Goal: Transaction & Acquisition: Book appointment/travel/reservation

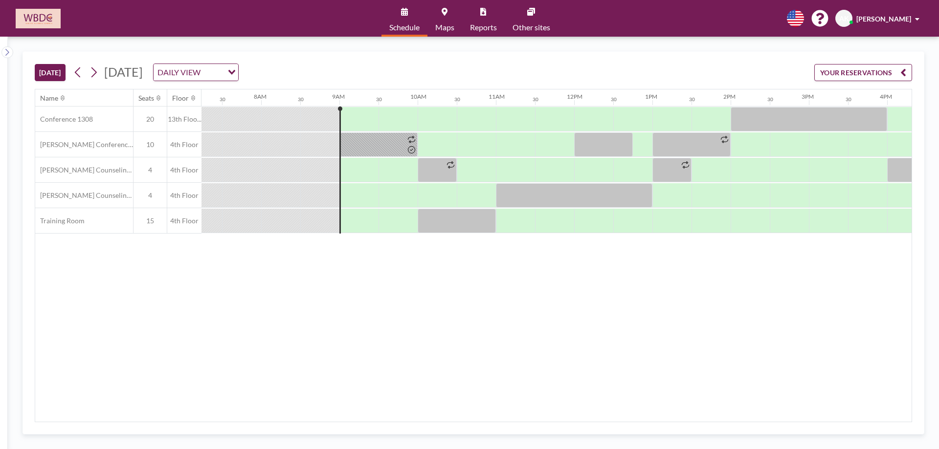
scroll to position [0, 665]
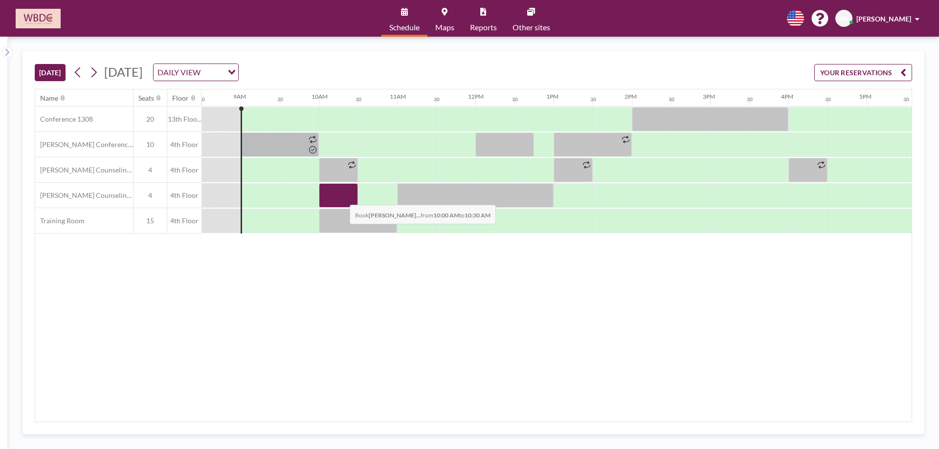
click at [342, 197] on div at bounding box center [338, 195] width 39 height 24
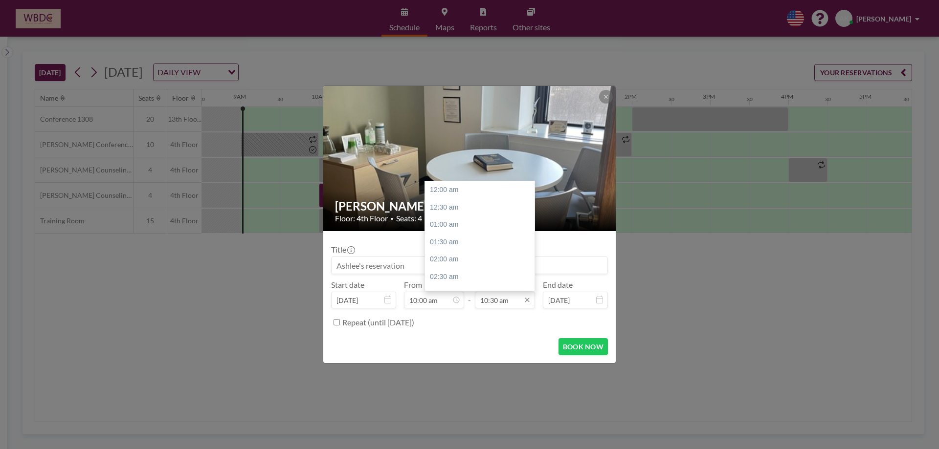
scroll to position [365, 0]
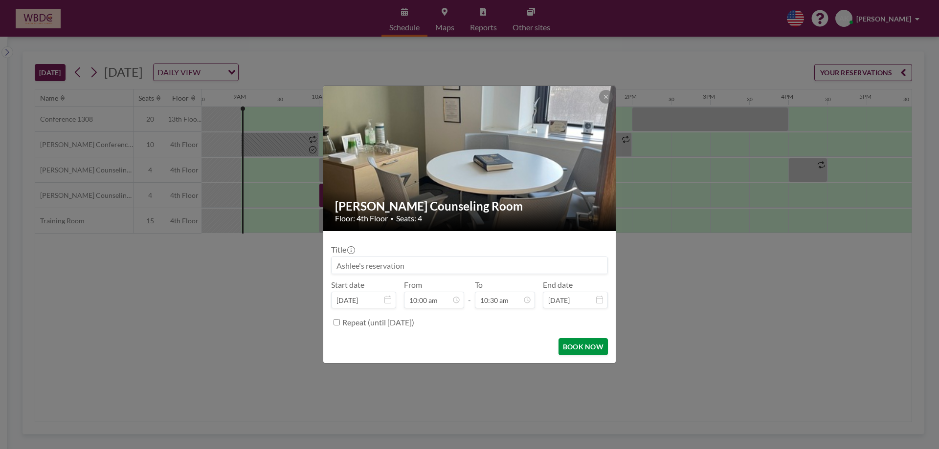
click at [590, 352] on button "BOOK NOW" at bounding box center [582, 346] width 49 height 17
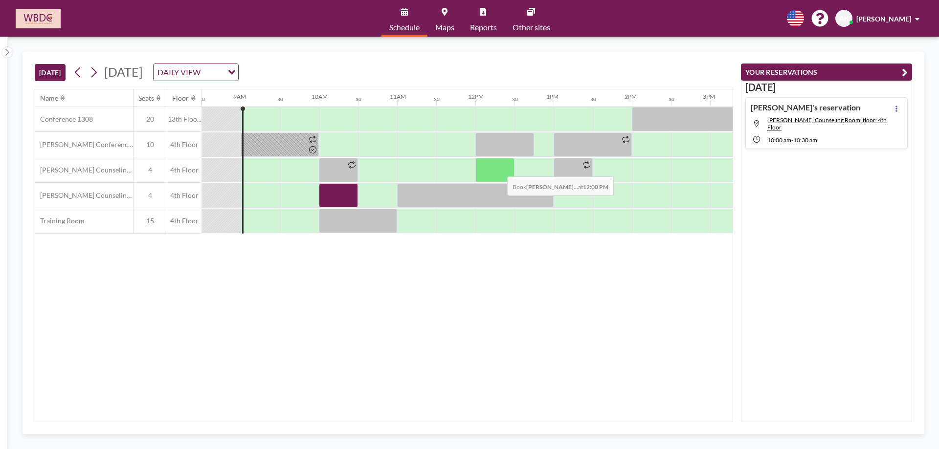
click at [499, 169] on div at bounding box center [494, 170] width 39 height 24
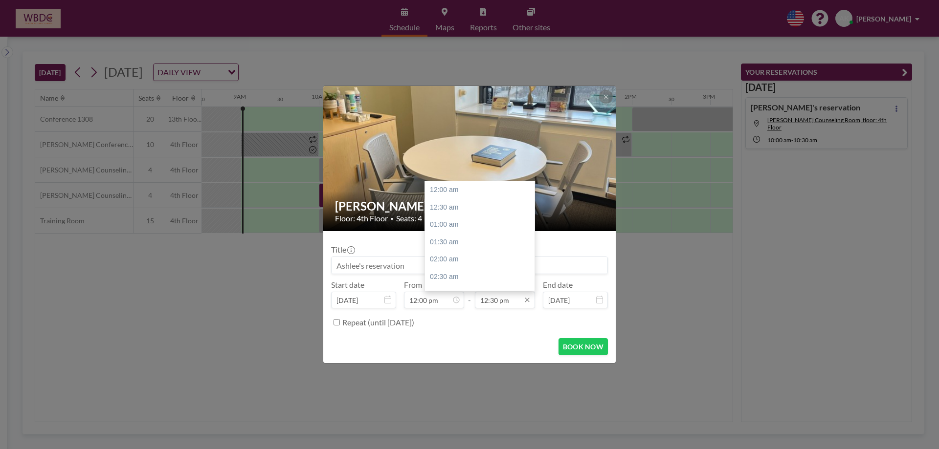
scroll to position [435, 0]
click at [482, 208] on div "01:00 pm" at bounding box center [482, 207] width 114 height 18
type input "01:00 pm"
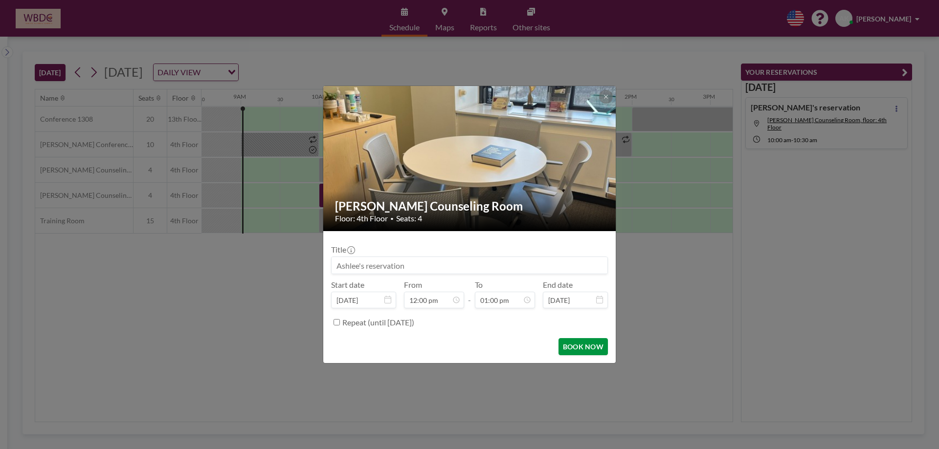
click at [591, 353] on button "BOOK NOW" at bounding box center [582, 346] width 49 height 17
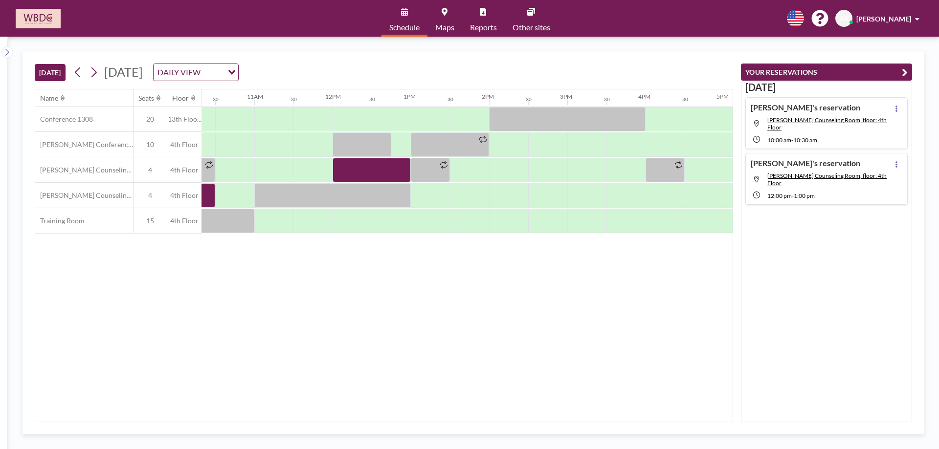
scroll to position [0, 810]
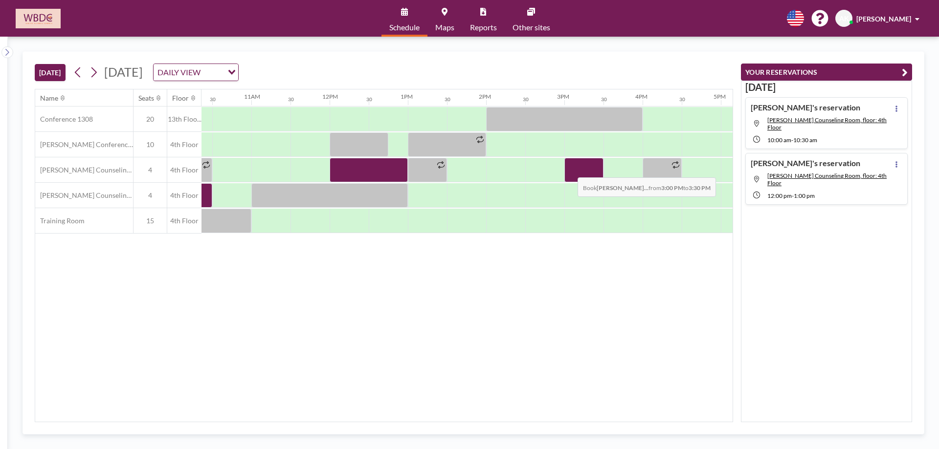
click at [569, 170] on div at bounding box center [583, 170] width 39 height 24
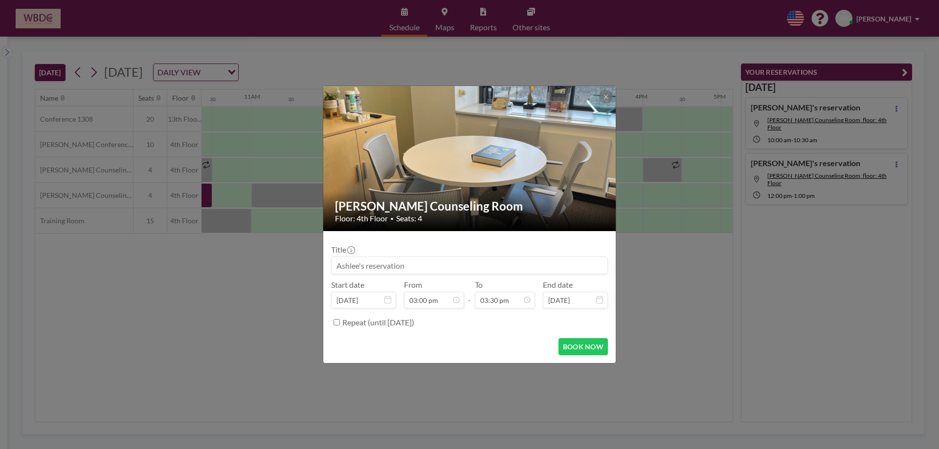
scroll to position [539, 0]
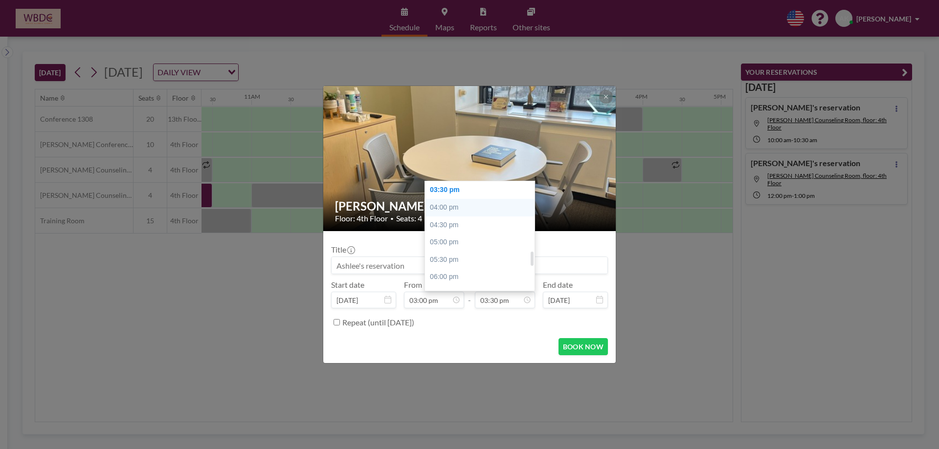
click at [479, 206] on div "04:00 pm" at bounding box center [482, 208] width 114 height 18
type input "04:00 pm"
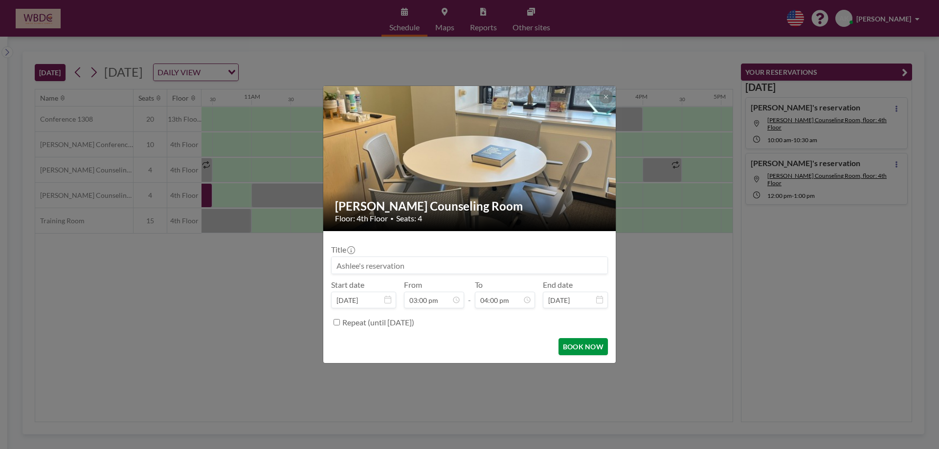
click at [578, 352] on button "BOOK NOW" at bounding box center [582, 346] width 49 height 17
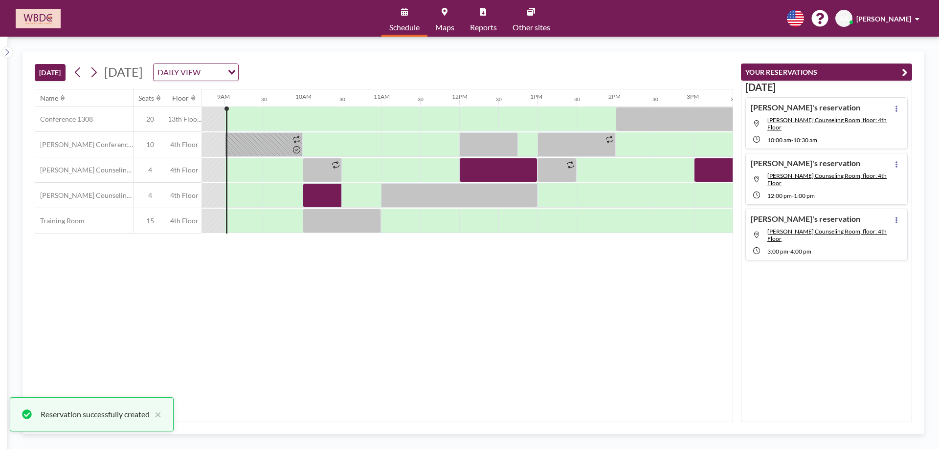
scroll to position [0, 678]
